Goal: Book appointment/travel/reservation

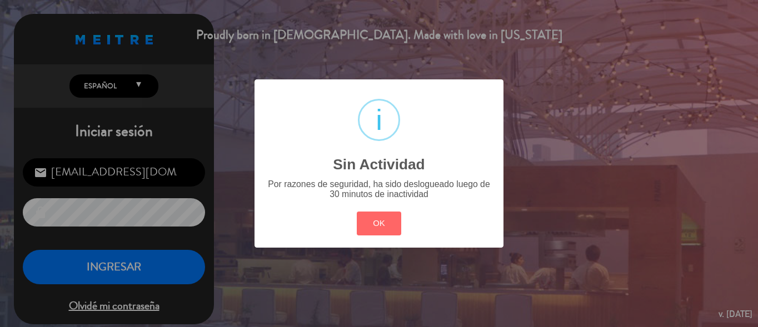
click at [223, 43] on div "? ! i Sin Actividad × Por razones de seguridad, ha sido deslogueado luego de 30…" at bounding box center [379, 163] width 758 height 327
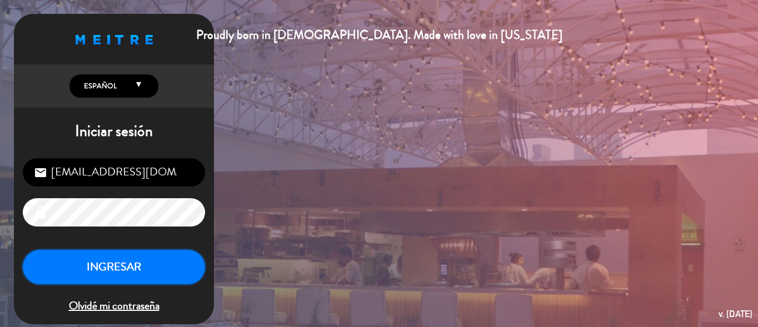
click at [188, 262] on button "INGRESAR" at bounding box center [114, 267] width 182 height 35
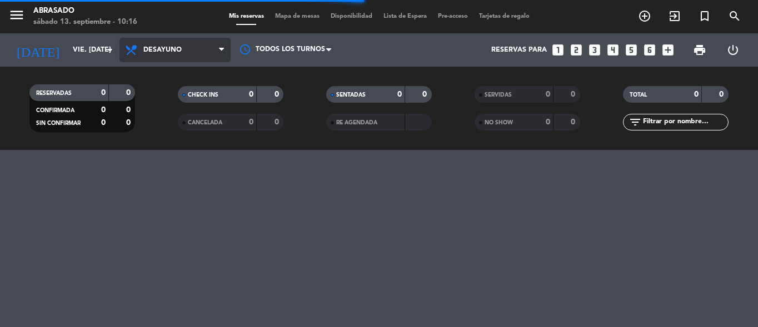
click at [190, 47] on span "Desayuno" at bounding box center [174, 50] width 111 height 24
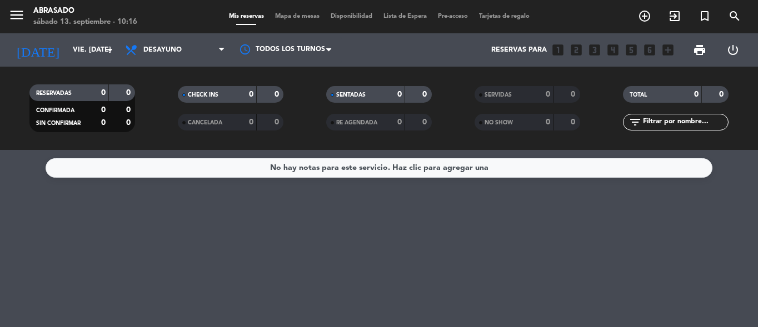
click at [167, 36] on div "Todos los servicios Desayuno Brunch Almuerzo Cena Desayuno Todos los servicios …" at bounding box center [174, 49] width 111 height 33
click at [167, 44] on span "Desayuno" at bounding box center [174, 50] width 111 height 24
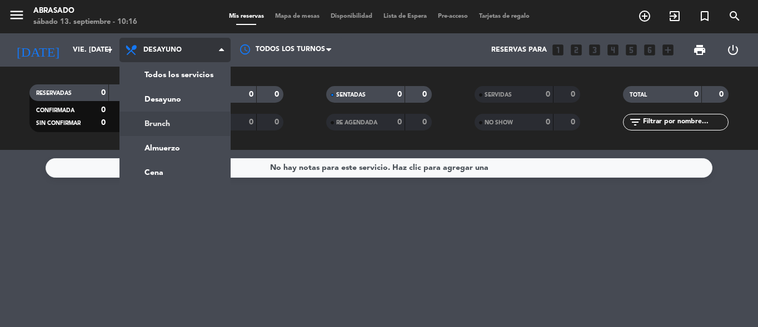
click at [154, 120] on div "menu Abrasado sábado 13. septiembre - 10:16 Mis reservas Mapa de mesas Disponib…" at bounding box center [379, 75] width 758 height 150
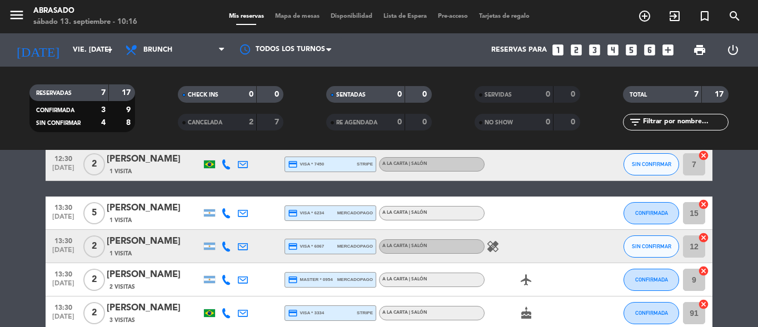
scroll to position [98, 0]
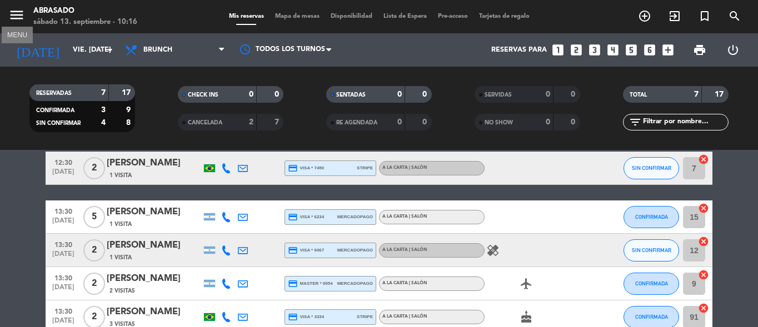
click at [17, 12] on icon "menu" at bounding box center [16, 15] width 17 height 17
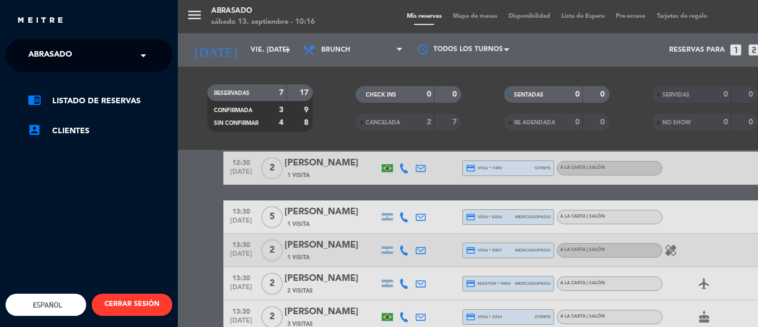
click at [134, 56] on input "text" at bounding box center [90, 56] width 136 height 24
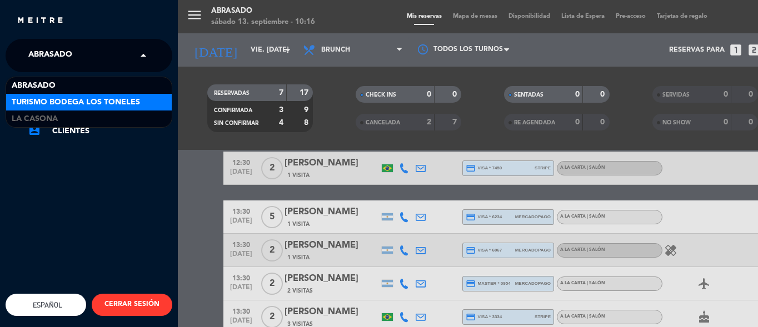
click at [135, 110] on div "Turismo Bodega Los Toneles" at bounding box center [89, 102] width 166 height 17
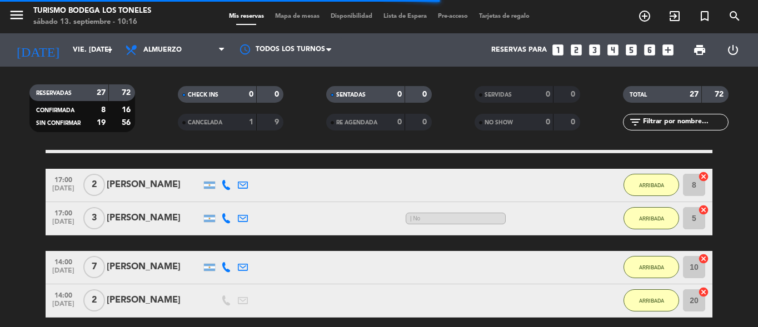
scroll to position [948, 0]
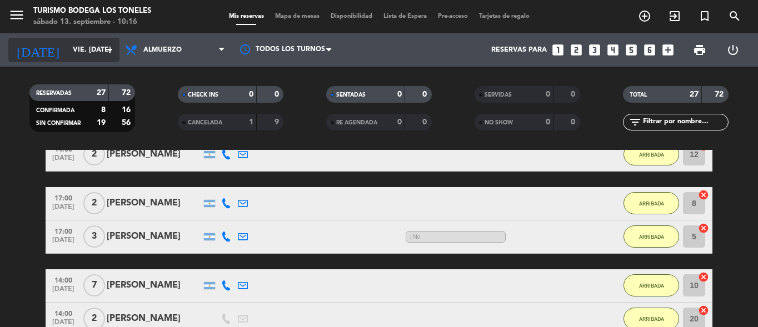
click at [107, 41] on input "vie. [DATE]" at bounding box center [114, 50] width 94 height 19
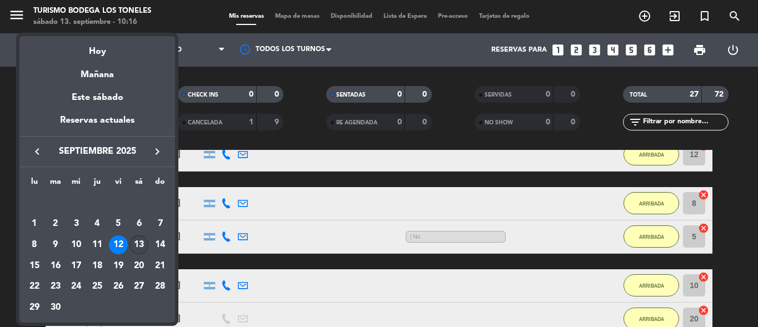
click at [135, 242] on div "13" at bounding box center [138, 245] width 19 height 19
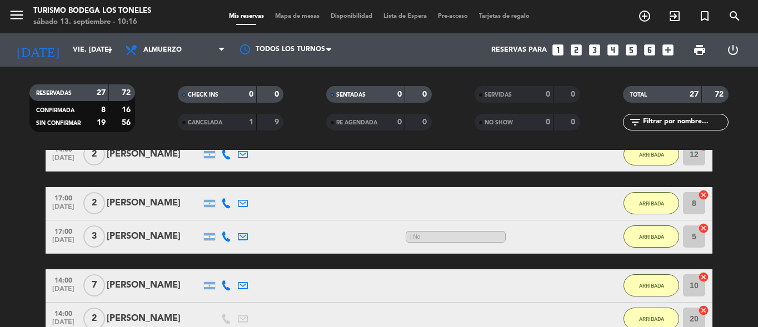
type input "sáb. [DATE]"
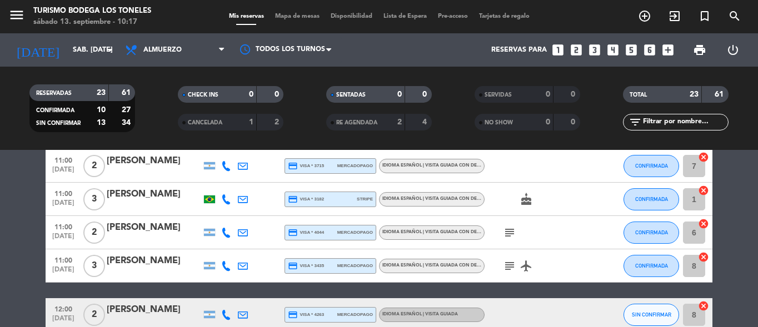
scroll to position [0, 0]
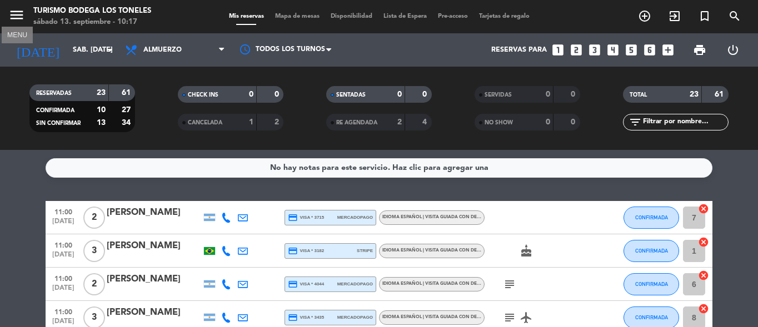
click at [21, 8] on icon "menu" at bounding box center [16, 15] width 17 height 17
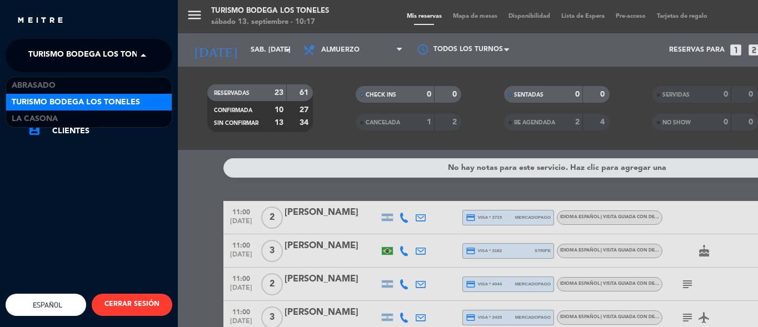
click at [139, 50] on span at bounding box center [146, 55] width 19 height 23
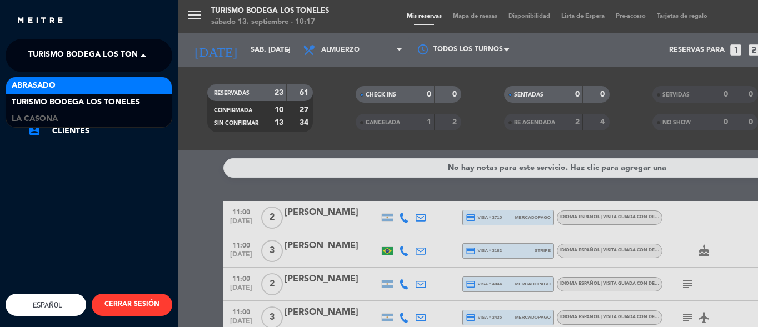
click at [137, 84] on div "Abrasado" at bounding box center [89, 85] width 166 height 17
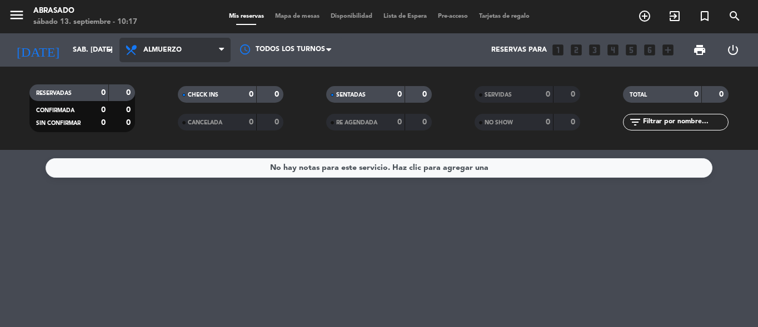
click at [210, 47] on span "Almuerzo" at bounding box center [174, 50] width 111 height 24
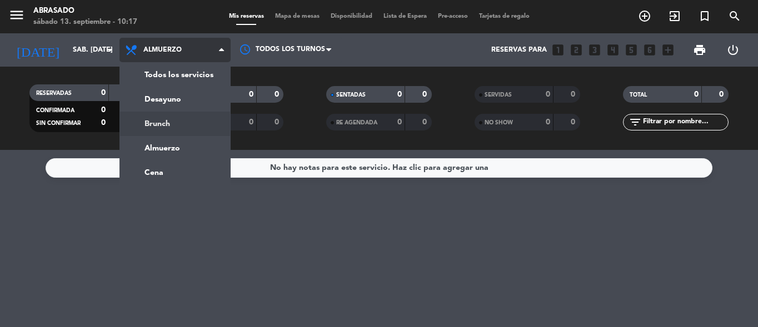
click at [157, 128] on div "menu Abrasado sábado 13. septiembre - 10:17 Mis reservas Mapa de mesas Disponib…" at bounding box center [379, 75] width 758 height 150
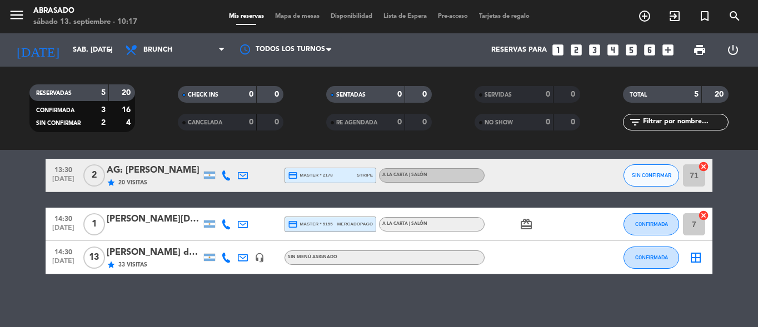
scroll to position [127, 0]
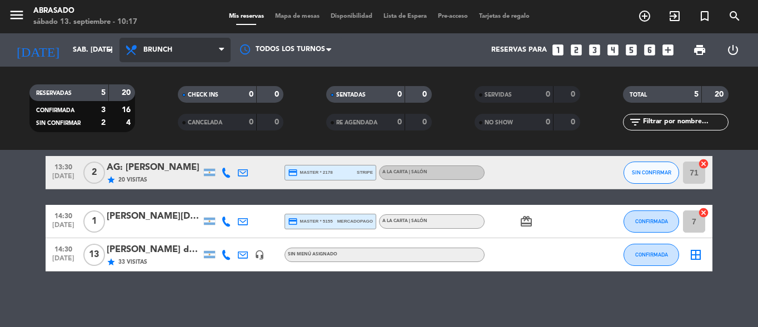
click at [185, 53] on span "Brunch" at bounding box center [174, 50] width 111 height 24
click at [170, 173] on ng-component "menu Abrasado sábado 13. septiembre - 10:17 Mis reservas Mapa de mesas Disponib…" at bounding box center [379, 163] width 758 height 327
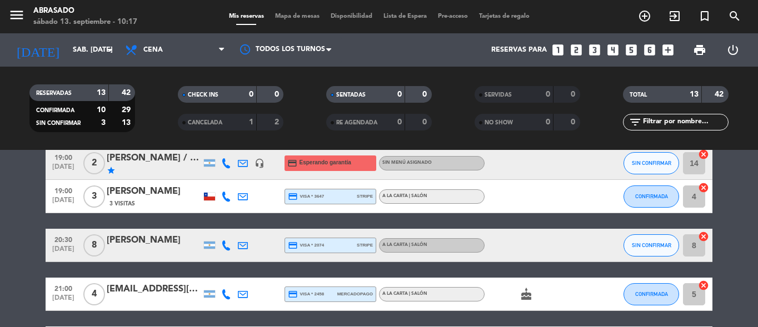
scroll to position [0, 0]
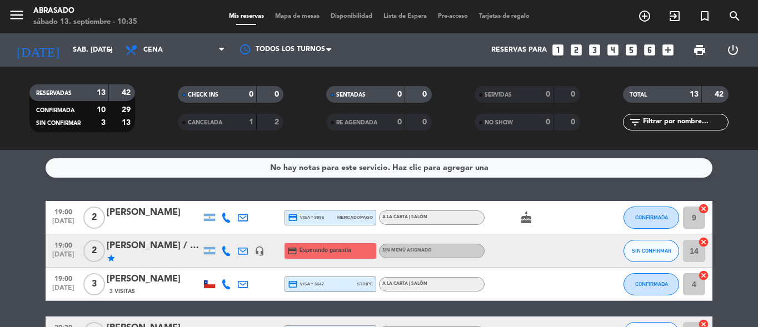
click at [27, 14] on span "menu" at bounding box center [20, 17] width 25 height 26
click at [13, 18] on icon "menu" at bounding box center [16, 15] width 17 height 17
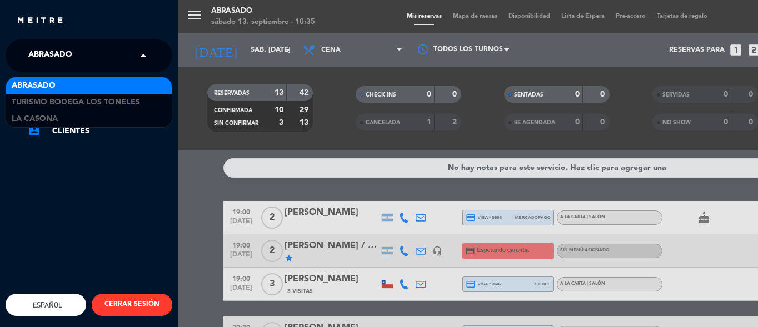
click at [135, 61] on input "text" at bounding box center [90, 56] width 136 height 24
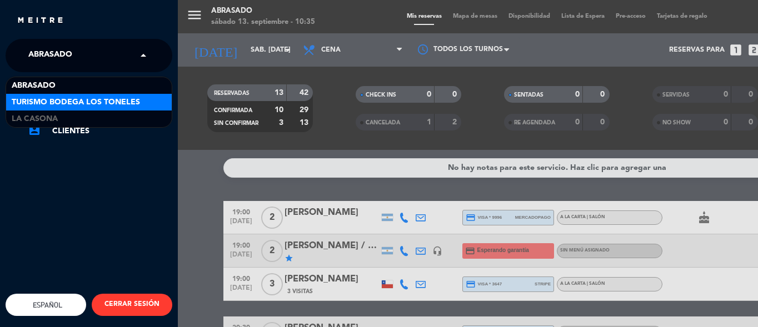
click at [135, 106] on span "Turismo Bodega Los Toneles" at bounding box center [76, 102] width 128 height 13
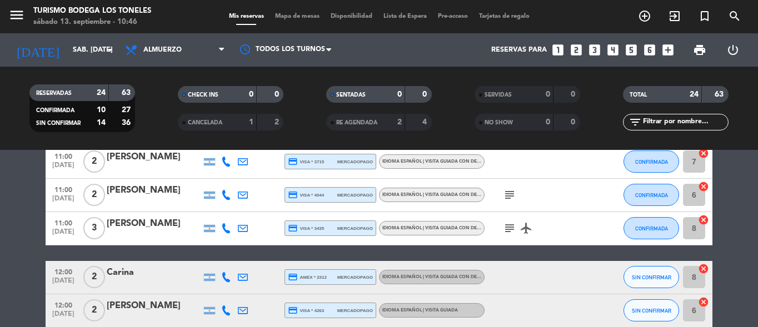
scroll to position [133, 0]
